Goal: Task Accomplishment & Management: Use online tool/utility

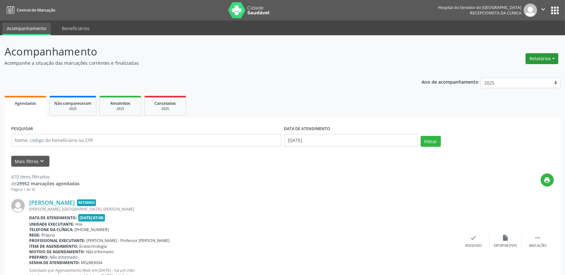
click at [541, 62] on button "Relatórios" at bounding box center [542, 58] width 33 height 11
click at [510, 72] on link "Agendamentos" at bounding box center [524, 72] width 69 height 9
select select "9"
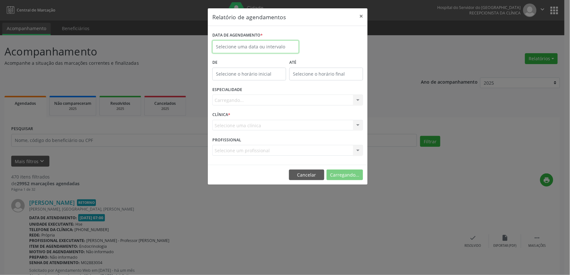
click at [257, 53] on body "Central de Marcação Hospital do Servidor do [GEOGRAPHIC_DATA] Recepcionista da …" at bounding box center [285, 137] width 570 height 275
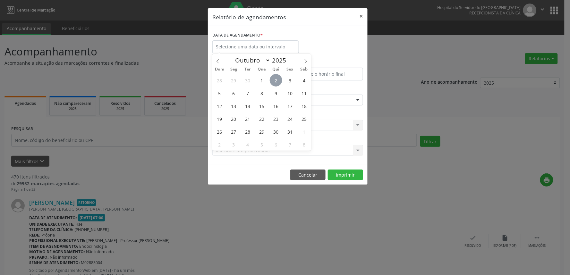
click at [277, 79] on span "2" at bounding box center [276, 80] width 13 height 13
type input "[DATE]"
click at [277, 80] on span "2" at bounding box center [276, 80] width 13 height 13
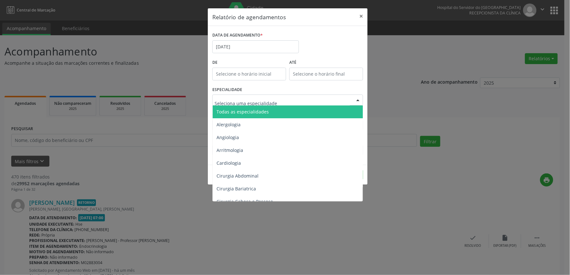
click at [279, 96] on div at bounding box center [288, 100] width 151 height 11
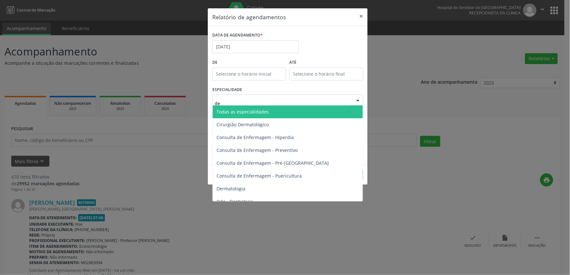
type input "der"
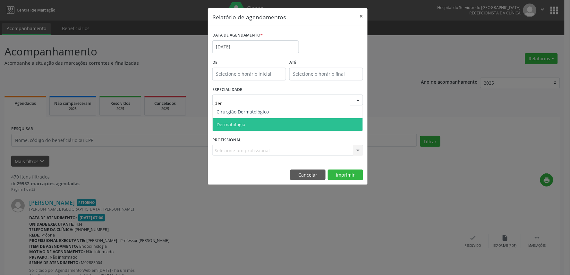
click at [311, 124] on span "Dermatologia" at bounding box center [288, 124] width 150 height 13
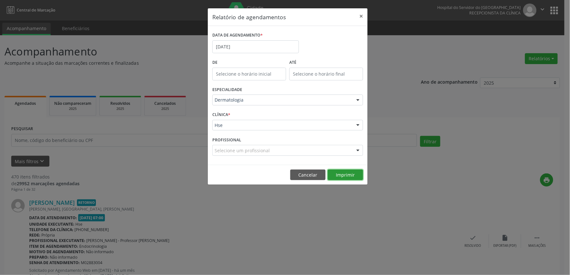
click at [338, 176] on button "Imprimir" at bounding box center [345, 175] width 35 height 11
